Goal: Task Accomplishment & Management: Manage account settings

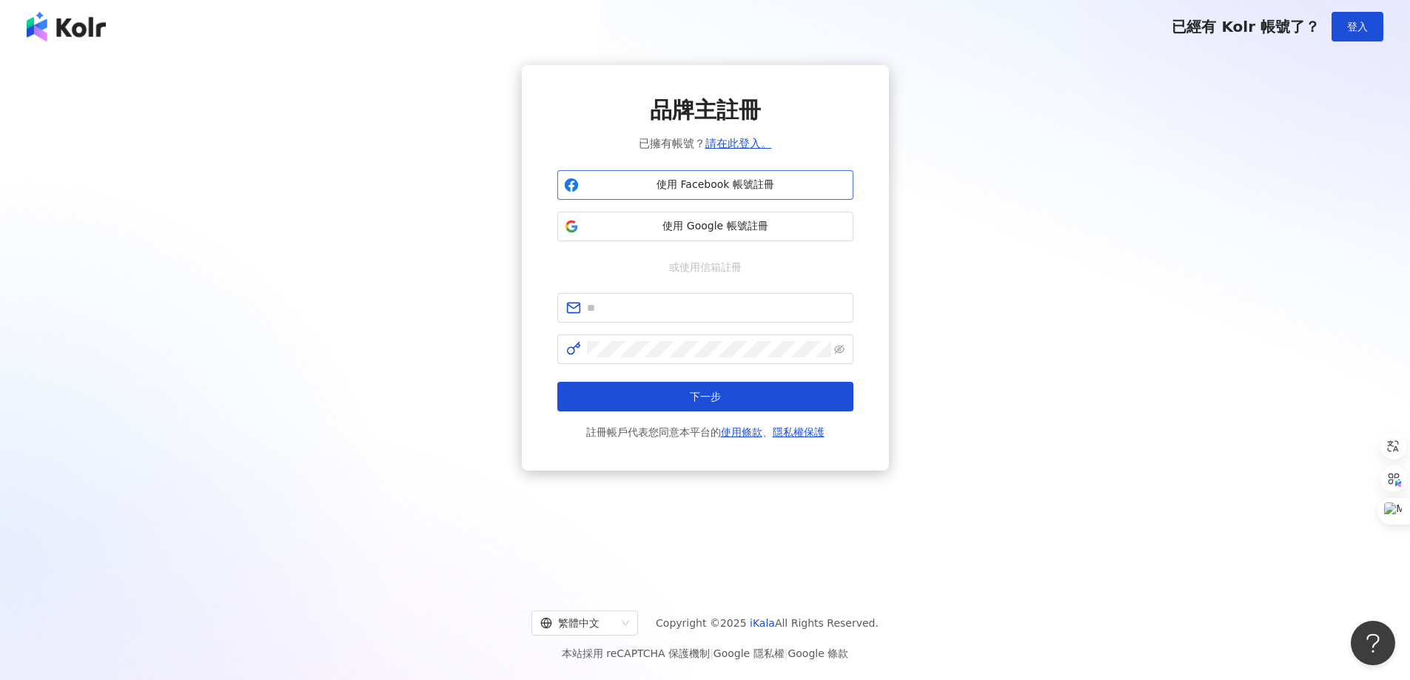
click at [760, 187] on span "使用 Facebook 帳號註冊" at bounding box center [716, 185] width 262 height 15
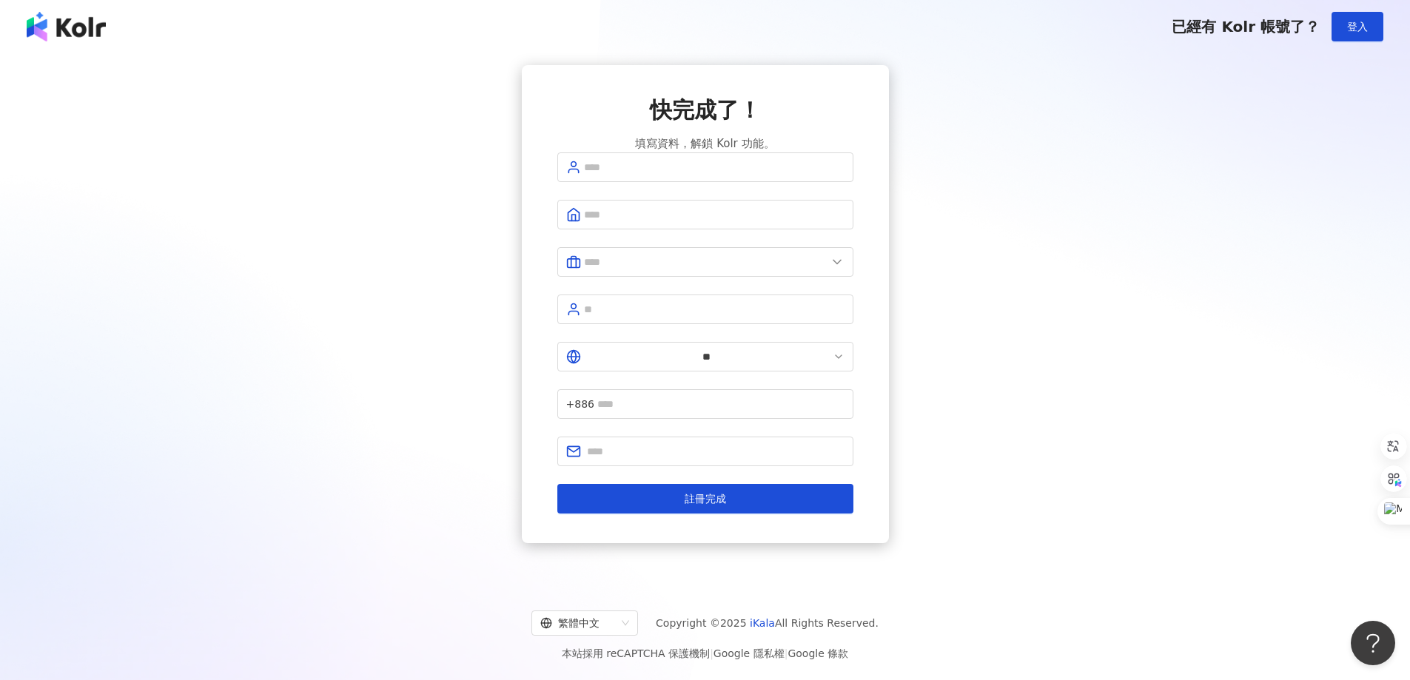
click at [52, 21] on img at bounding box center [66, 27] width 79 height 30
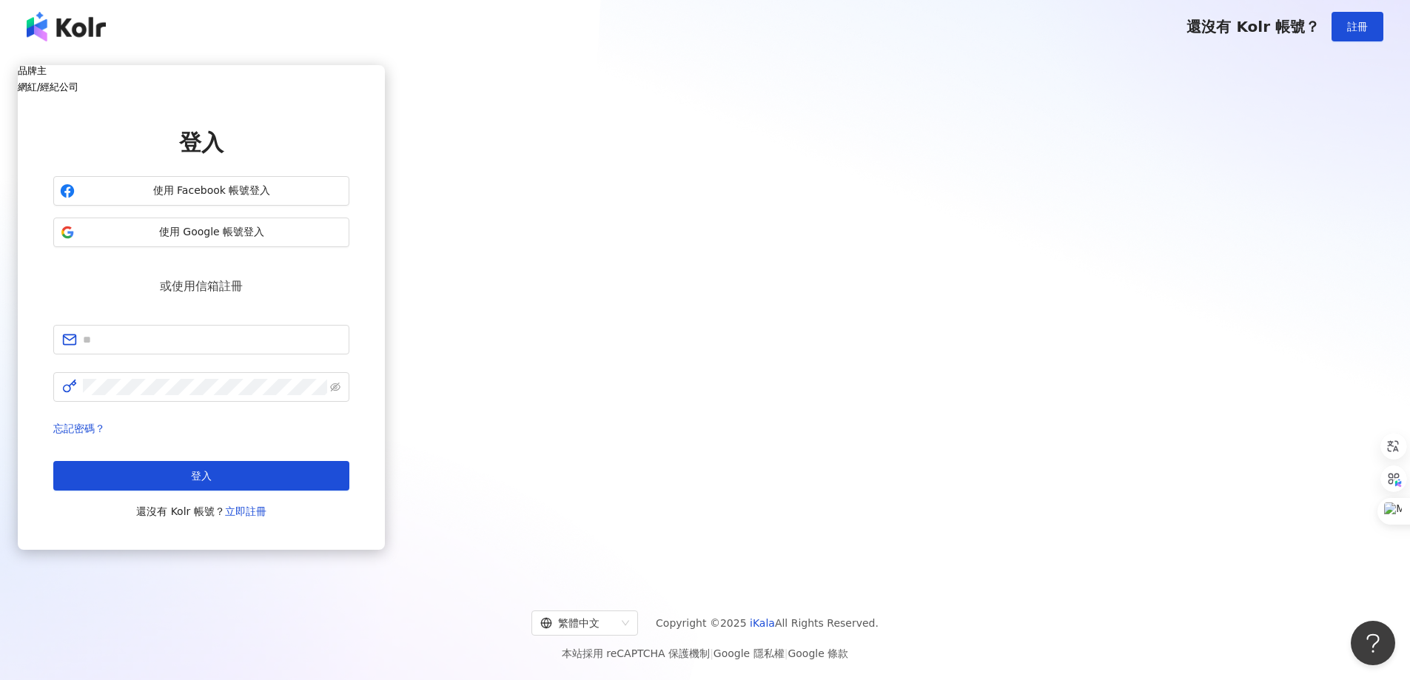
click at [385, 93] on h5 "網紅/經紀公司" at bounding box center [201, 86] width 367 height 11
click at [385, 473] on div "品牌主 網紅/經紀公司 登入 使用 Facebook 帳號登入 使用 Instagram 帳號登入 或使用信箱註冊 忘記密碼？ 登入 還沒有 Kolr 帳號？…" at bounding box center [201, 317] width 367 height 504
click at [385, 76] on div "品牌主" at bounding box center [201, 70] width 367 height 11
click at [385, 93] on div "網紅/經紀公司" at bounding box center [201, 86] width 367 height 11
